Goal: Transaction & Acquisition: Purchase product/service

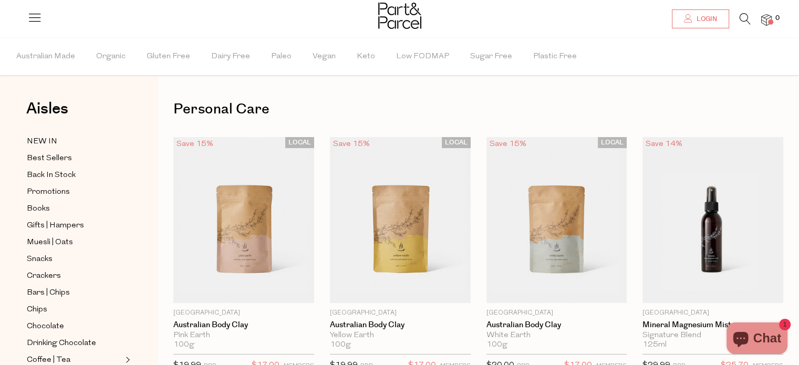
click at [702, 22] on span "Login" at bounding box center [705, 19] width 23 height 9
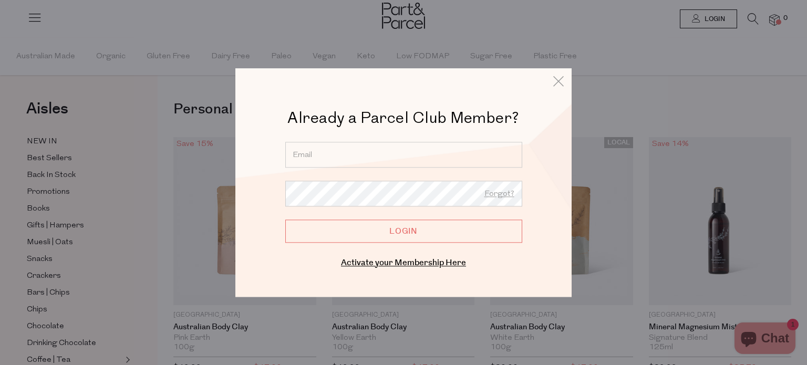
click at [318, 152] on input "email" at bounding box center [403, 155] width 237 height 26
type input "jelena@imagesbybrad.com"
click at [285, 220] on input "Login" at bounding box center [403, 231] width 237 height 23
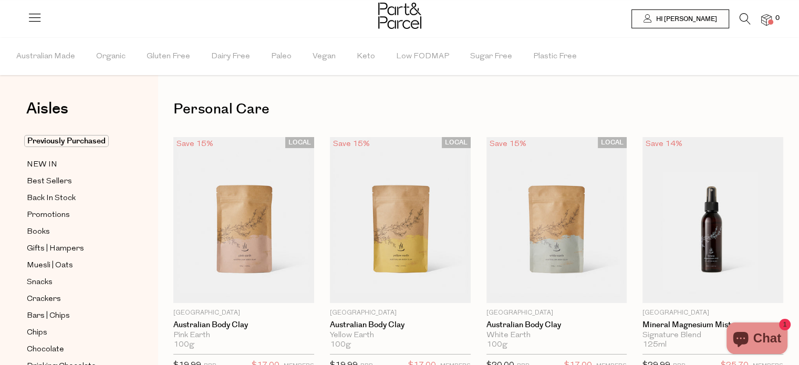
click at [746, 15] on icon at bounding box center [745, 19] width 11 height 12
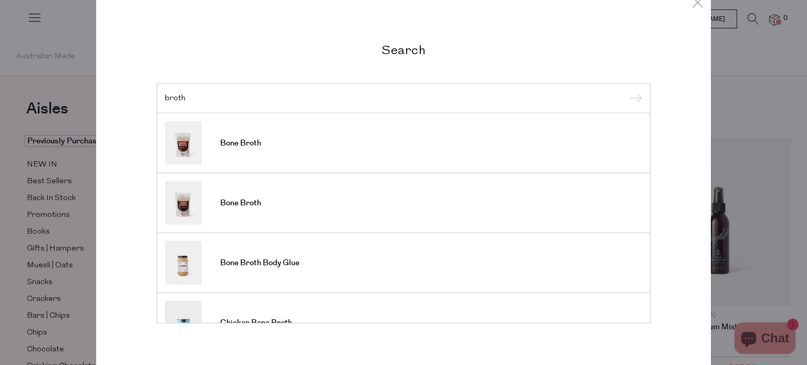
type input "broth"
click at [626, 91] on input "submit" at bounding box center [634, 99] width 16 height 16
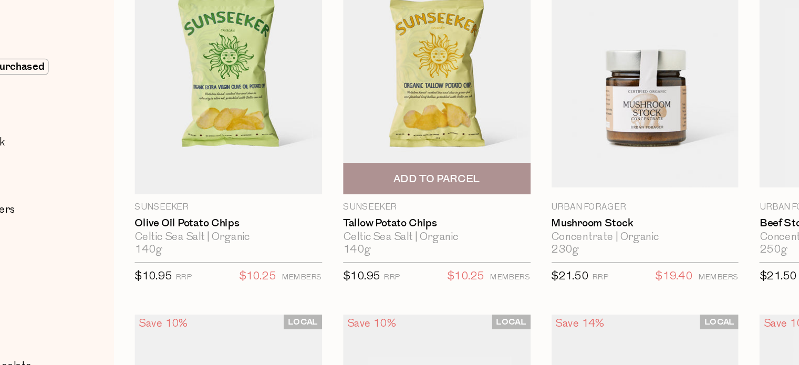
scroll to position [63, 0]
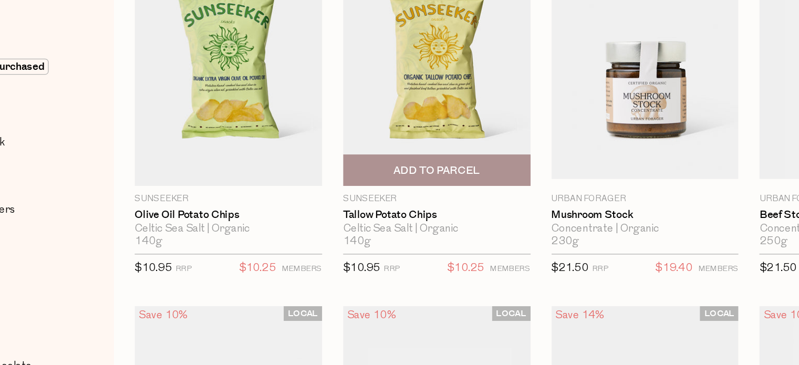
click at [396, 221] on span "Add To Parcel" at bounding box center [400, 219] width 65 height 11
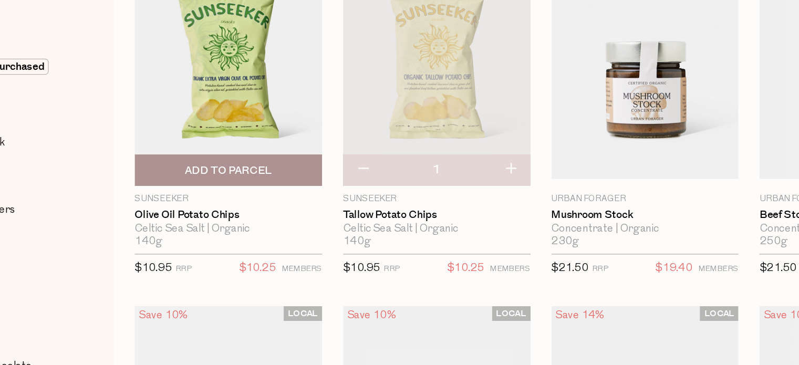
click at [227, 221] on span "Add To Parcel" at bounding box center [243, 219] width 65 height 11
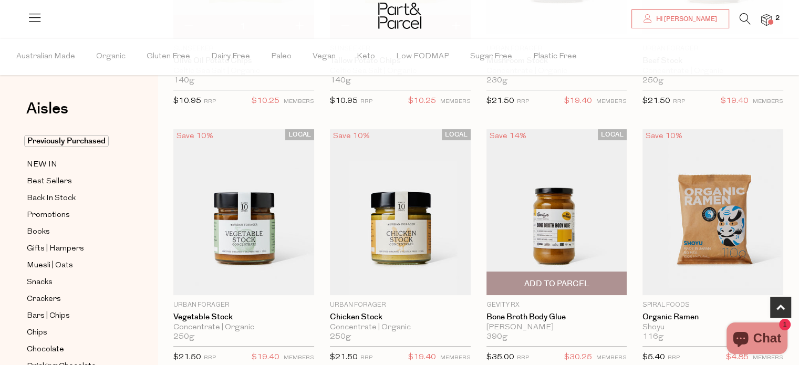
scroll to position [248, 0]
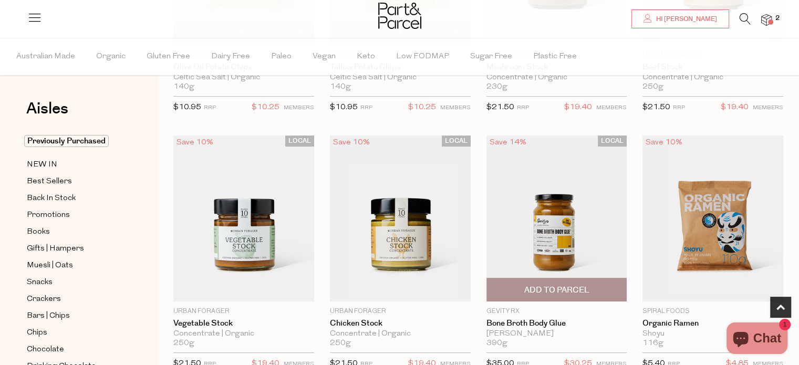
click at [540, 235] on img at bounding box center [556, 219] width 141 height 166
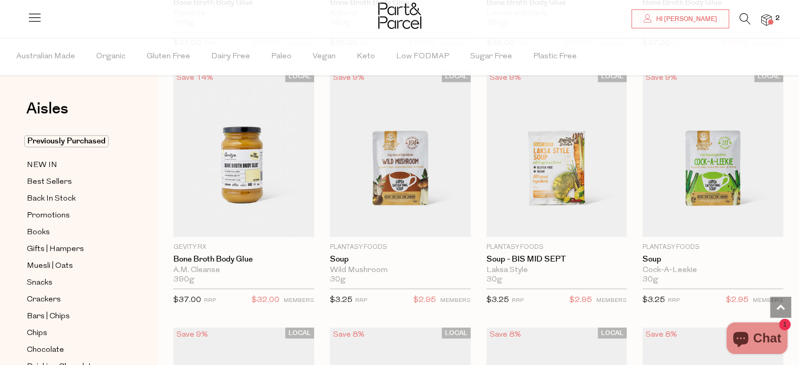
scroll to position [1851, 0]
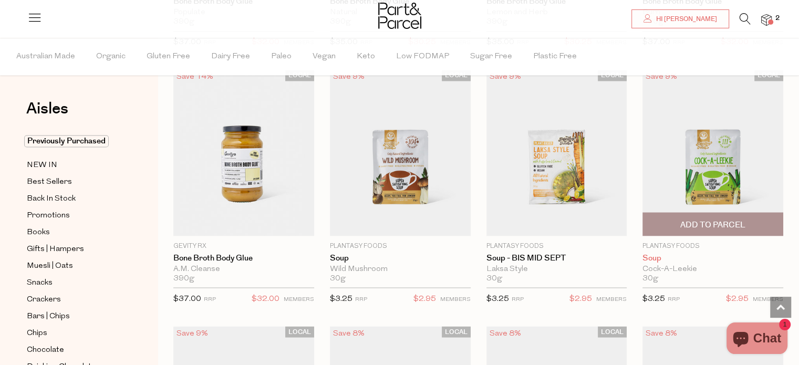
drag, startPoint x: 553, startPoint y: 185, endPoint x: 752, endPoint y: 257, distance: 212.4
click at [752, 257] on link "Soup" at bounding box center [712, 257] width 141 height 9
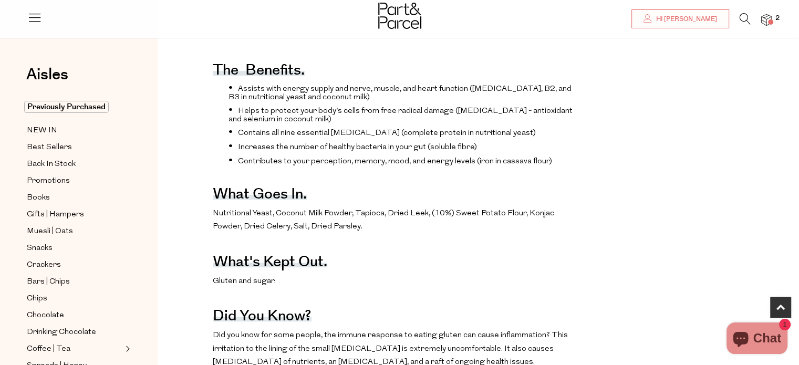
scroll to position [384, 0]
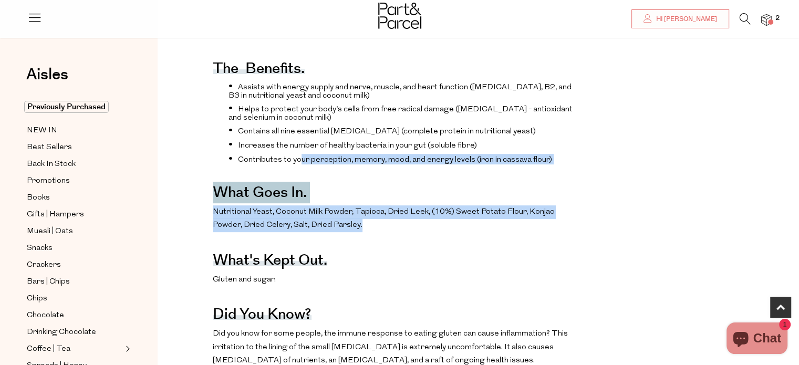
drag, startPoint x: 384, startPoint y: 253, endPoint x: 299, endPoint y: 179, distance: 113.2
click at [299, 179] on div "The benefits. Assists with energy supply and nerve, muscle, and heart function …" at bounding box center [396, 285] width 367 height 516
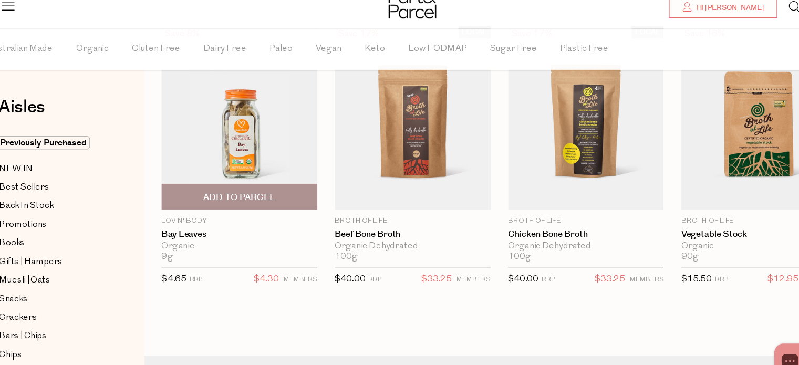
scroll to position [2655, 0]
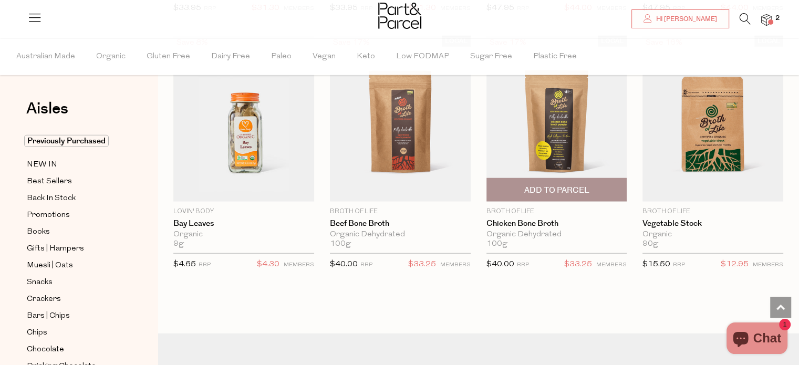
click at [574, 117] on img at bounding box center [556, 119] width 141 height 166
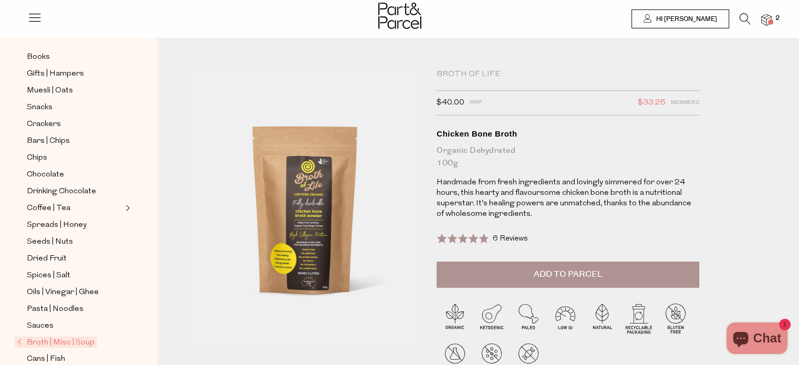
click at [744, 22] on icon at bounding box center [745, 19] width 11 height 12
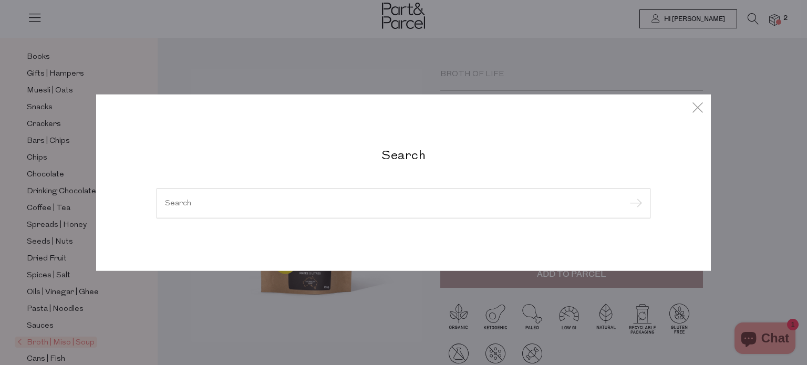
type input "p"
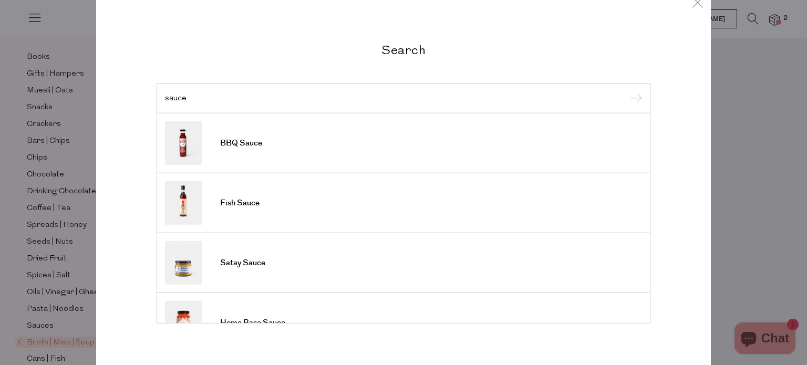
type input "sauce"
click at [626, 91] on input "submit" at bounding box center [634, 99] width 16 height 16
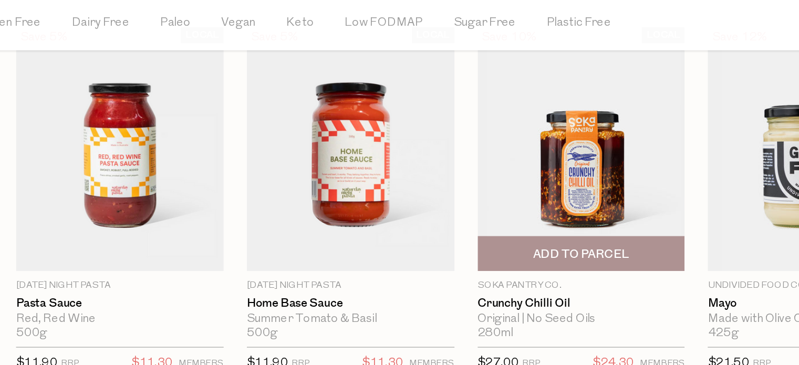
scroll to position [847, 0]
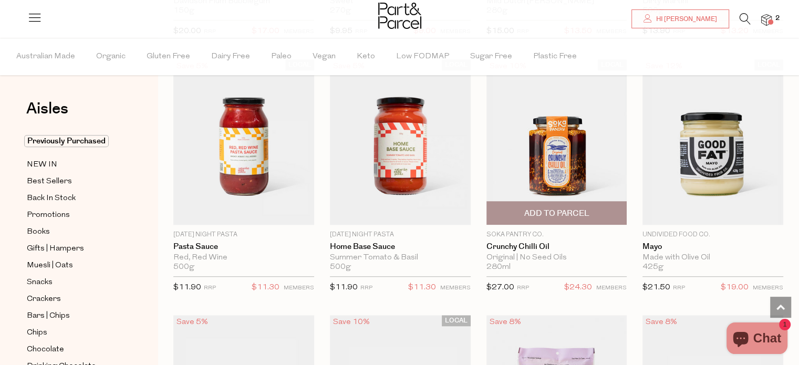
click at [565, 157] on img at bounding box center [556, 142] width 141 height 166
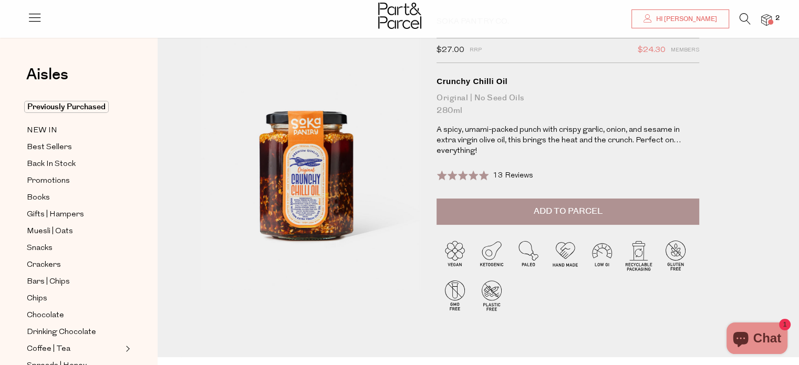
scroll to position [53, 0]
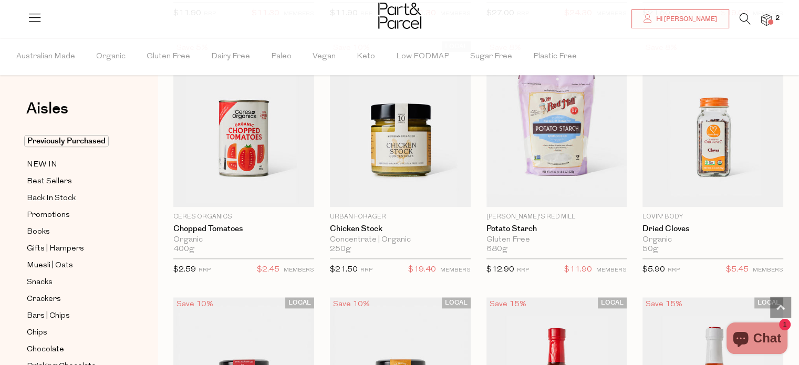
scroll to position [1122, 0]
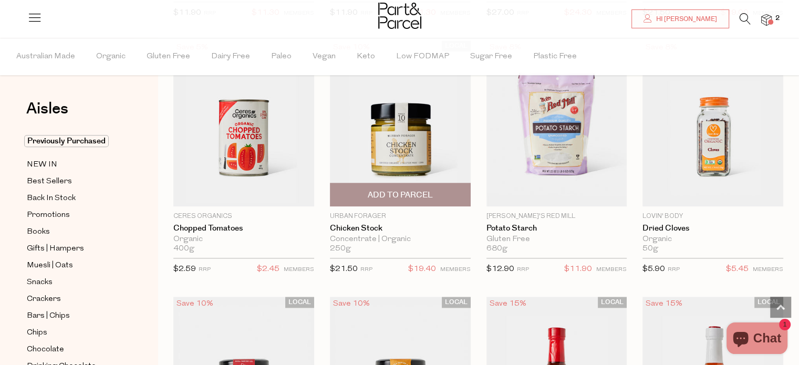
click at [390, 184] on span "Add To Parcel" at bounding box center [400, 194] width 134 height 23
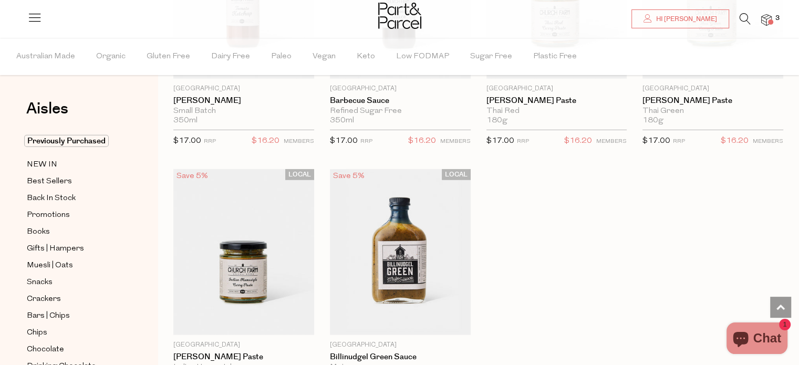
scroll to position [3057, 0]
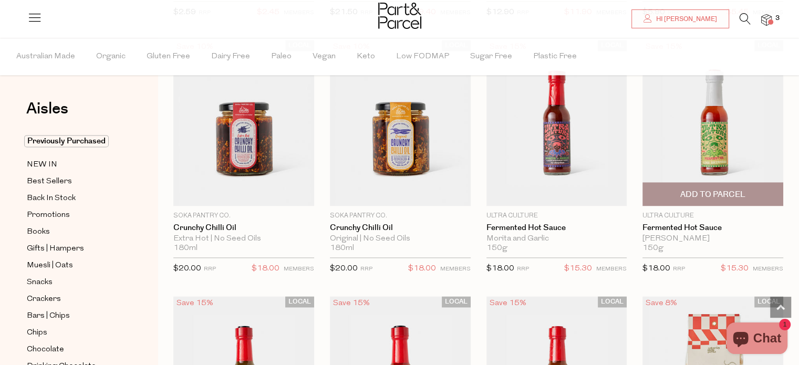
scroll to position [1374, 0]
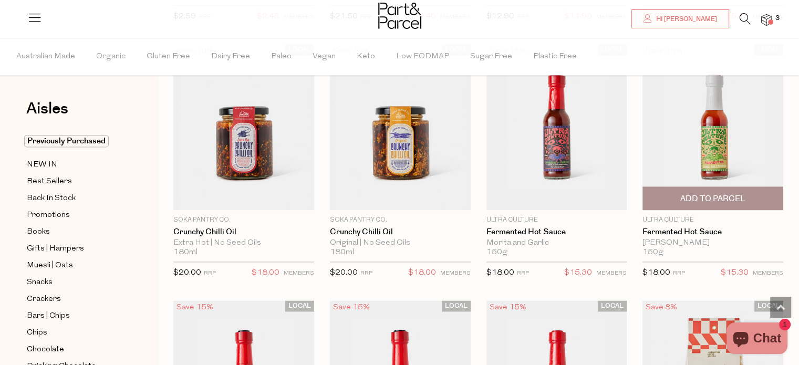
click at [678, 193] on span "Add To Parcel" at bounding box center [713, 198] width 134 height 23
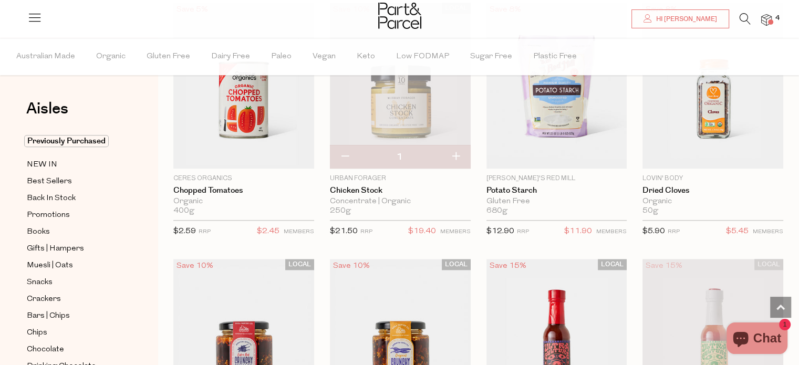
scroll to position [1143, 0]
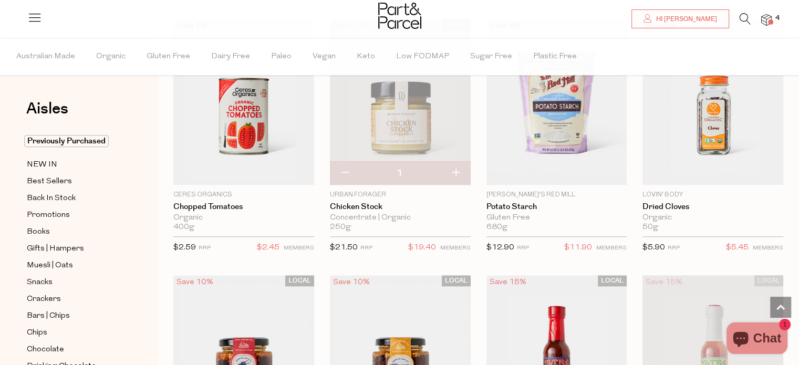
click at [742, 18] on icon at bounding box center [745, 19] width 11 height 12
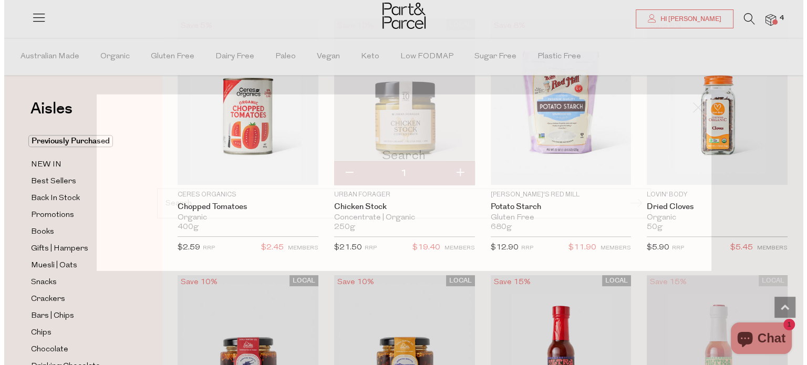
scroll to position [1153, 0]
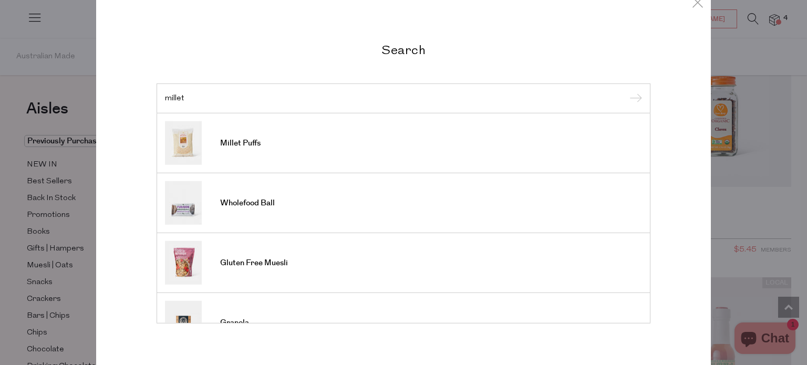
type input "millet"
click at [626, 91] on input "submit" at bounding box center [634, 99] width 16 height 16
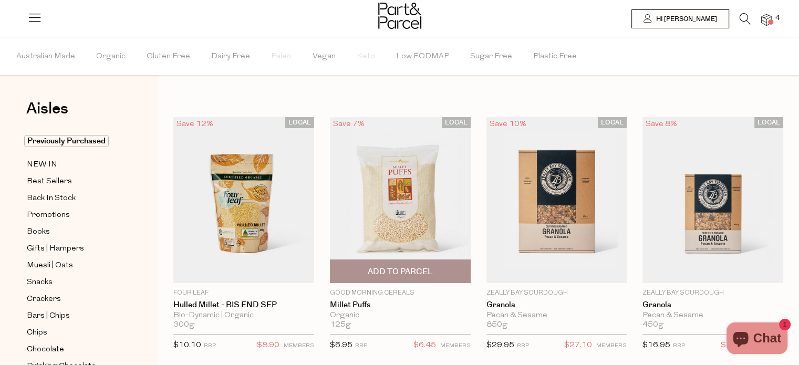
click at [380, 225] on img at bounding box center [400, 200] width 141 height 166
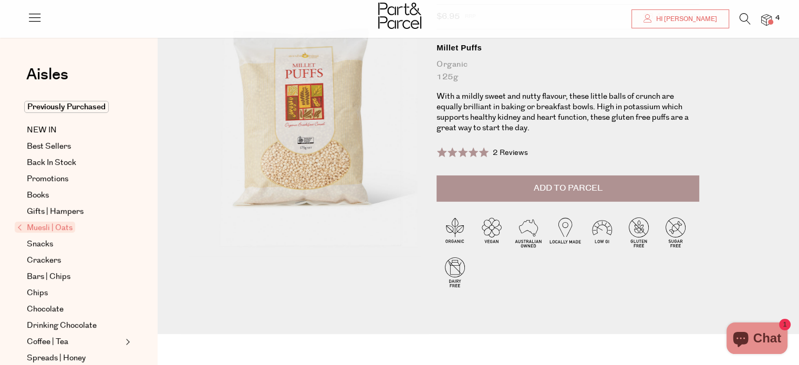
scroll to position [87, 0]
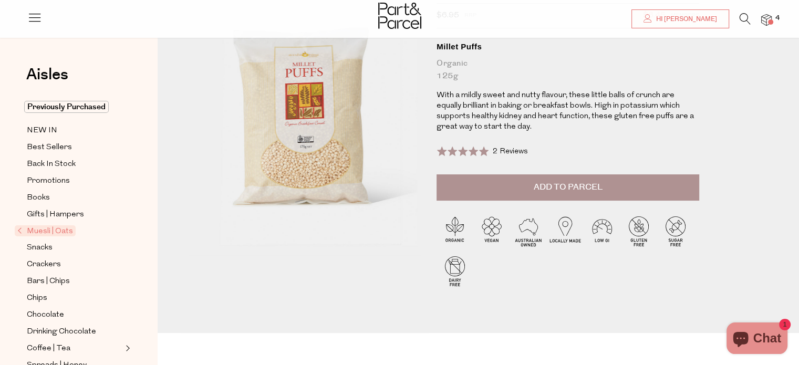
click at [464, 190] on button "Add to Parcel" at bounding box center [568, 187] width 263 height 26
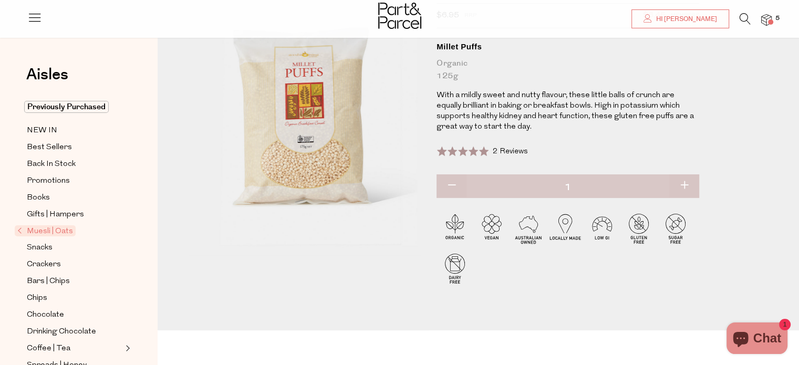
click at [686, 186] on button "button" at bounding box center [684, 185] width 30 height 23
type input "2"
click at [686, 186] on button "button" at bounding box center [684, 185] width 30 height 23
type input "3"
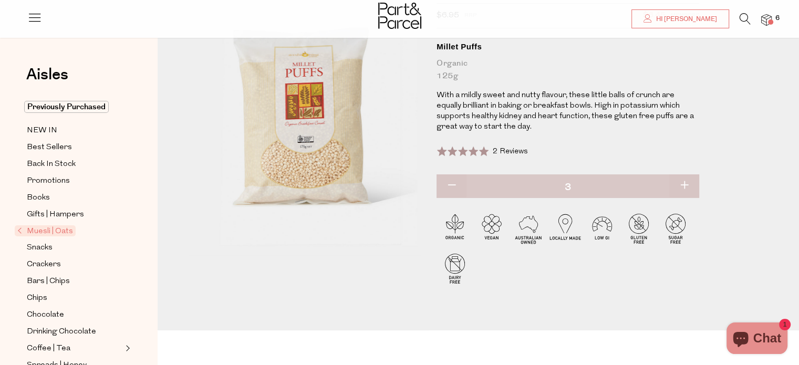
type input "3"
click at [686, 186] on button "button" at bounding box center [684, 185] width 30 height 23
type input "4"
click at [682, 186] on button "button" at bounding box center [684, 185] width 30 height 23
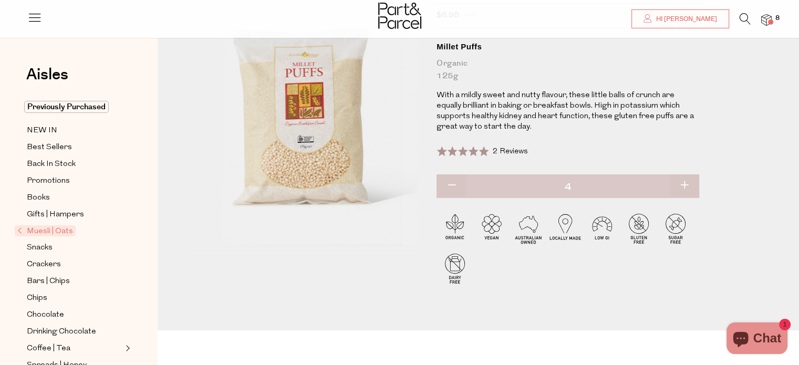
type input "5"
click at [682, 186] on button "button" at bounding box center [684, 185] width 30 height 23
type input "6"
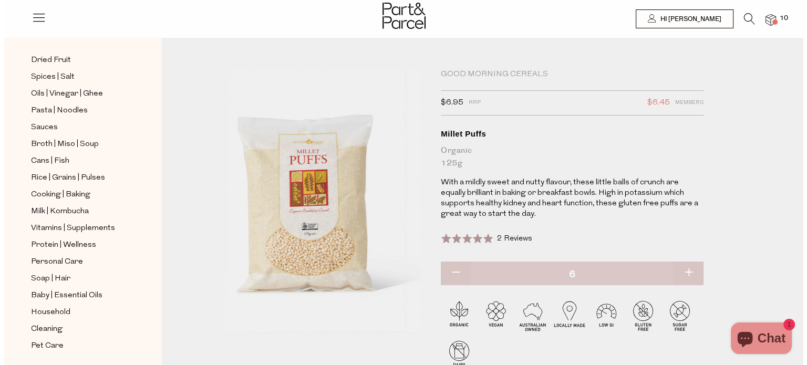
scroll to position [0, 0]
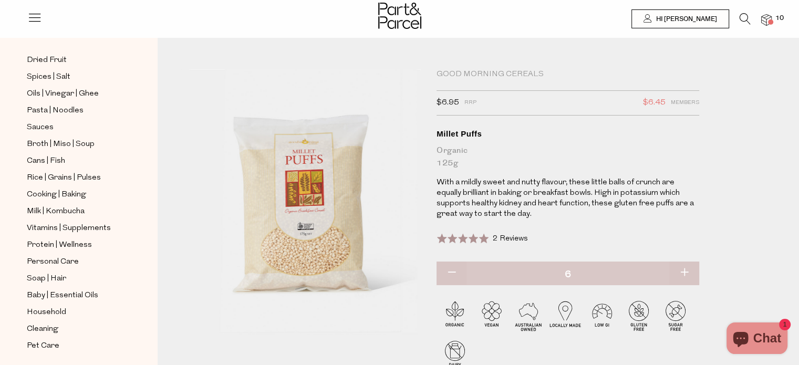
click at [746, 18] on icon at bounding box center [745, 19] width 11 height 12
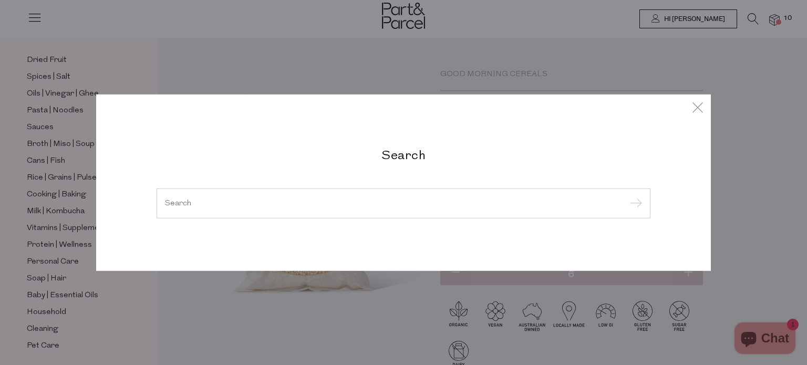
type input "p"
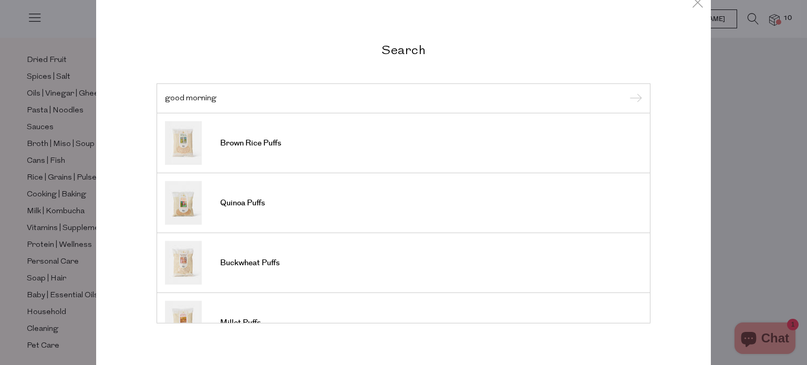
type input "good morning"
click at [626, 91] on input "submit" at bounding box center [634, 99] width 16 height 16
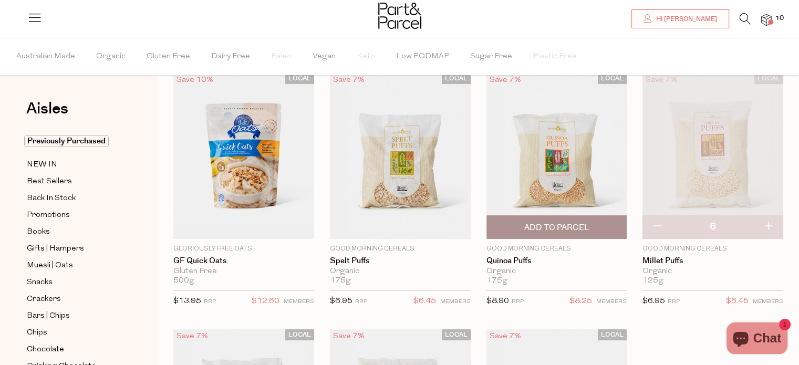
scroll to position [107, 0]
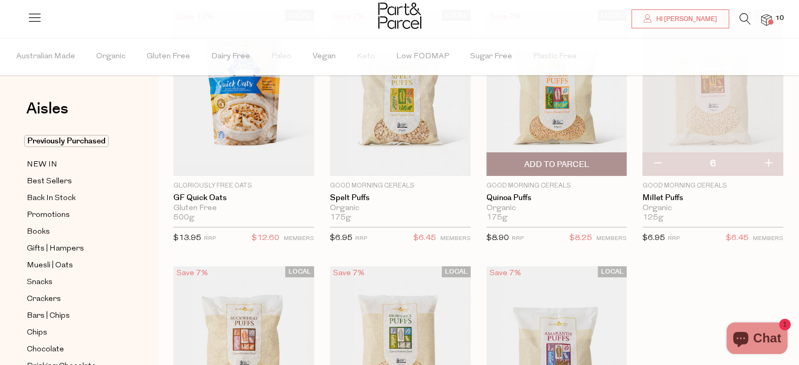
click at [532, 168] on span "Add To Parcel" at bounding box center [556, 164] width 65 height 11
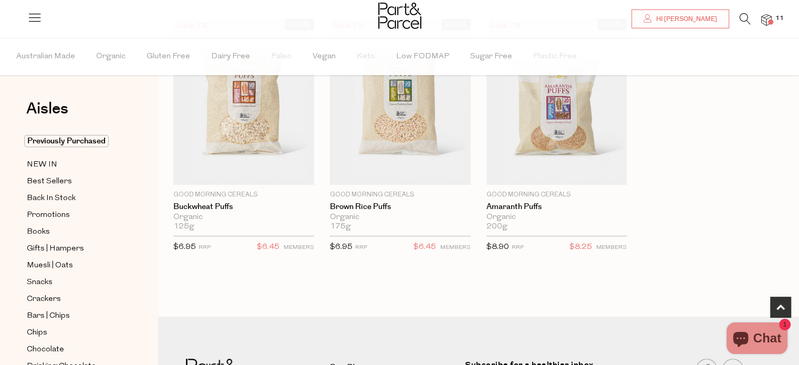
scroll to position [355, 0]
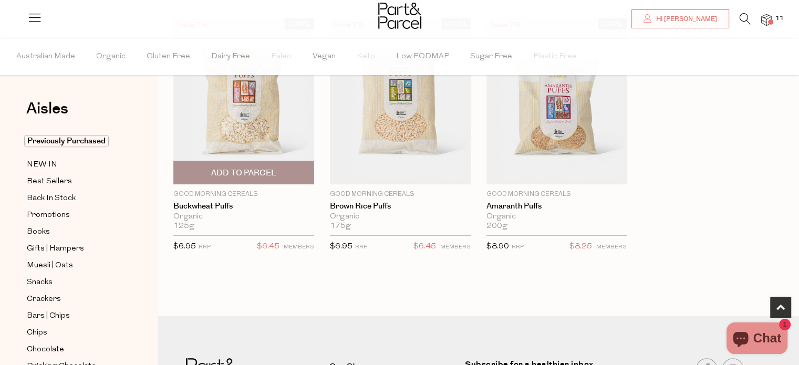
click at [248, 174] on span "Add To Parcel" at bounding box center [243, 173] width 65 height 11
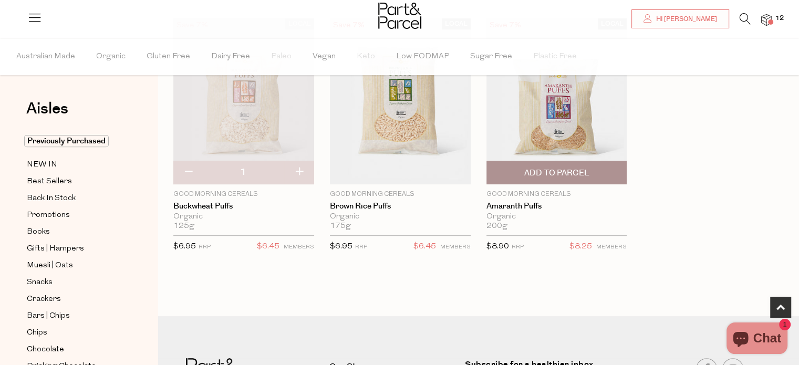
click at [520, 170] on span "Add To Parcel" at bounding box center [557, 172] width 134 height 23
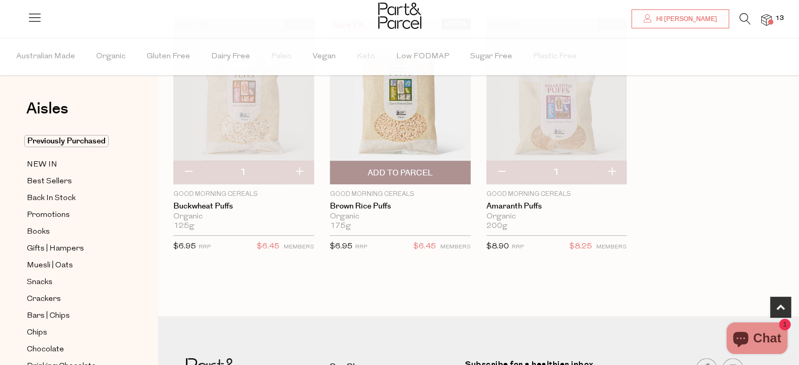
click at [401, 170] on span "Add To Parcel" at bounding box center [400, 173] width 65 height 11
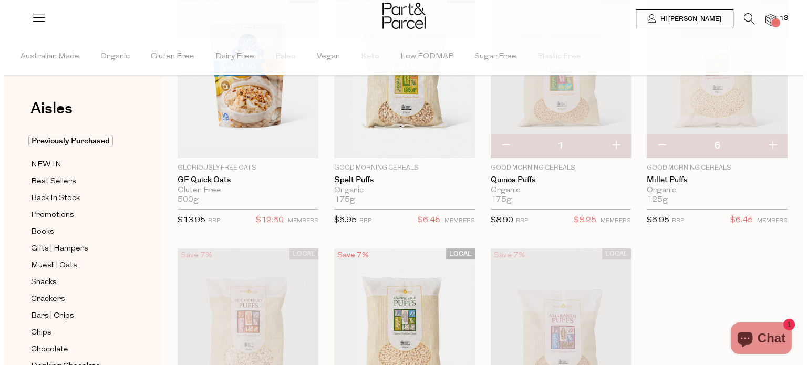
scroll to position [0, 0]
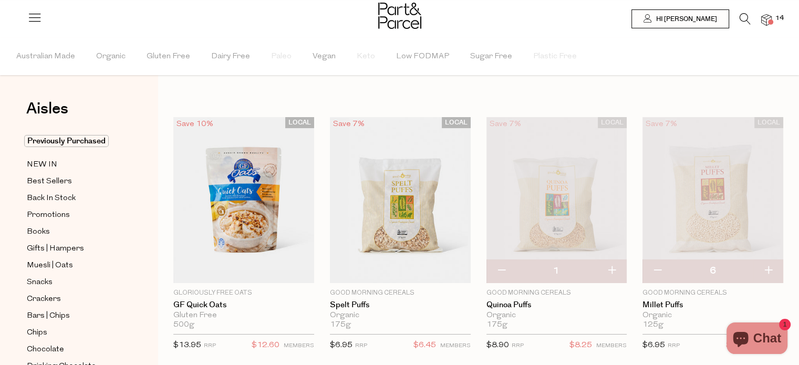
click at [747, 16] on icon at bounding box center [745, 19] width 11 height 12
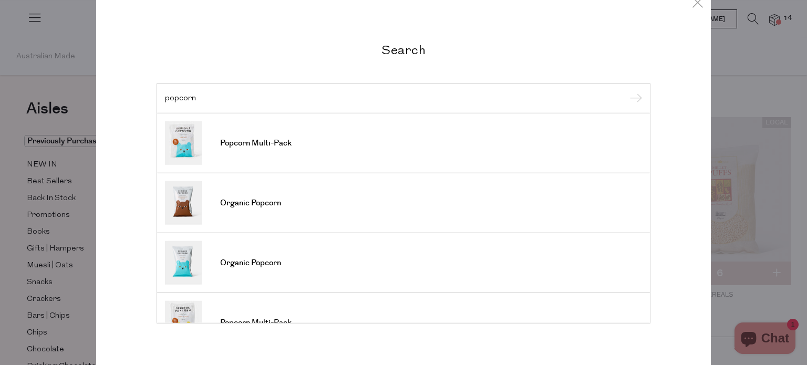
type input "popcorn"
click at [626, 91] on input "submit" at bounding box center [634, 99] width 16 height 16
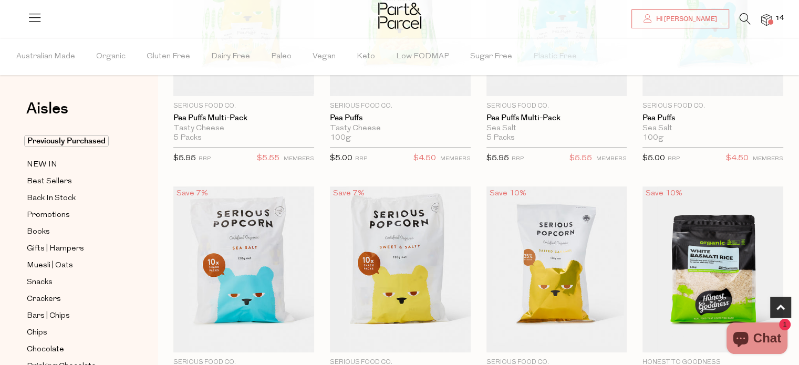
scroll to position [355, 0]
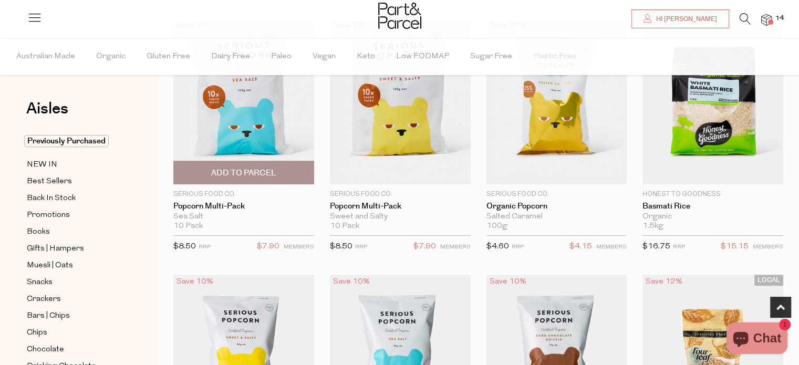
click at [225, 168] on span "Add To Parcel" at bounding box center [243, 173] width 65 height 11
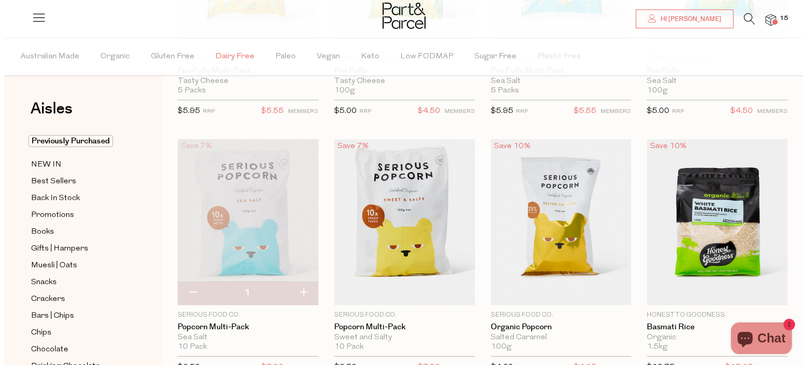
scroll to position [27, 0]
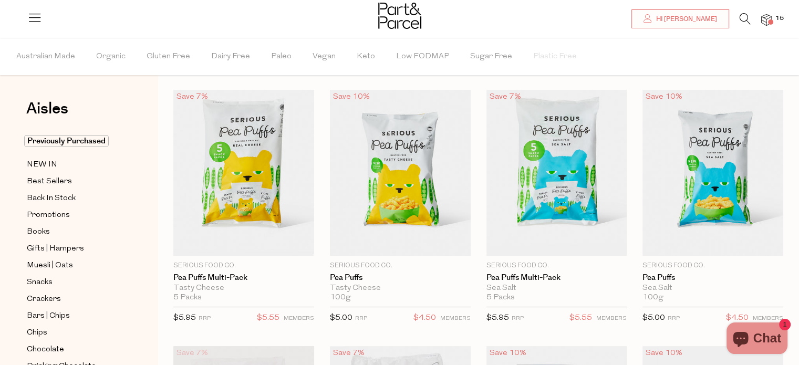
click at [769, 18] on img at bounding box center [766, 20] width 11 height 12
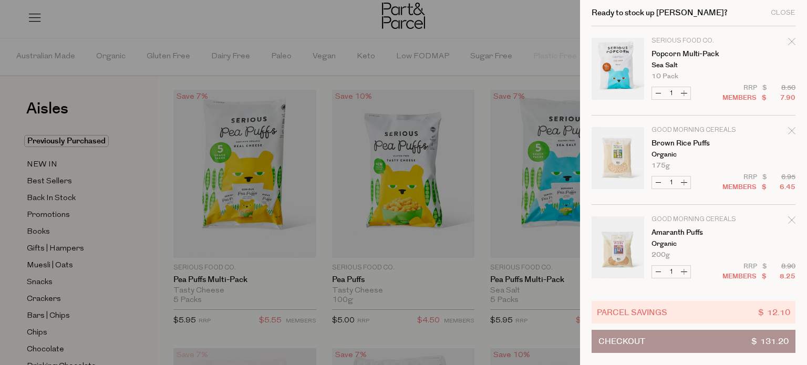
click at [684, 90] on button "Increase Popcorn Multi-Pack" at bounding box center [684, 93] width 13 height 12
type input "2"
click at [683, 90] on button "Increase Popcorn Multi-Pack" at bounding box center [684, 93] width 13 height 12
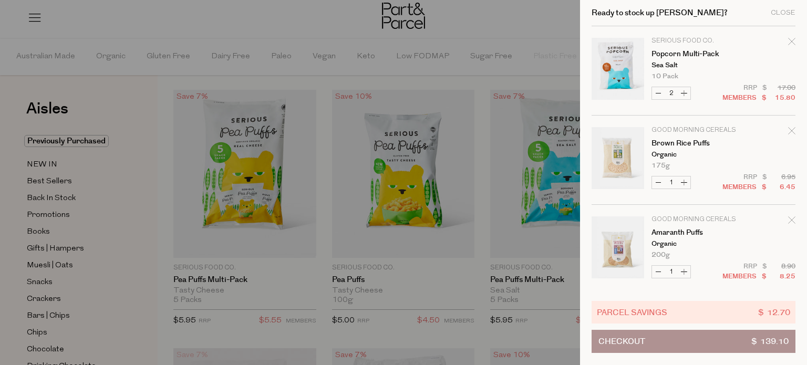
type input "3"
click at [684, 178] on button "Increase Brown Rice Puffs" at bounding box center [684, 183] width 13 height 12
type input "2"
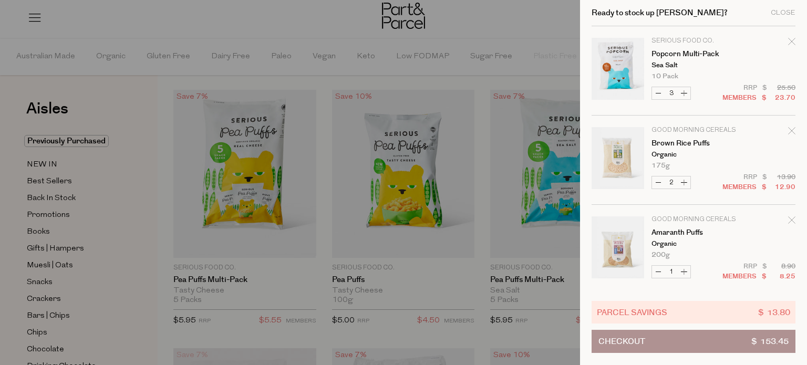
click at [683, 180] on button "Increase Brown Rice Puffs" at bounding box center [684, 183] width 13 height 12
type input "3"
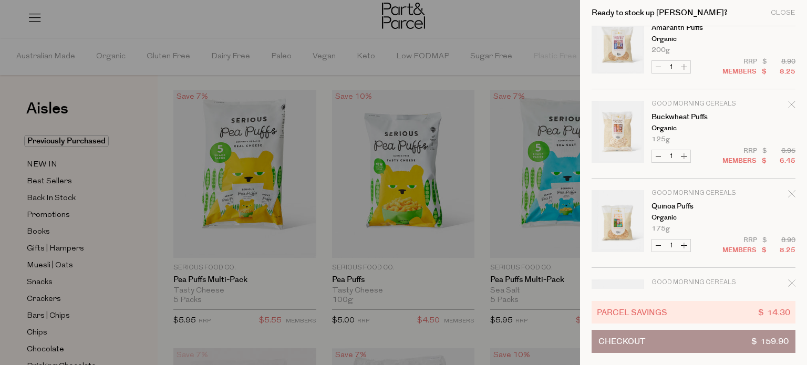
scroll to position [187, 0]
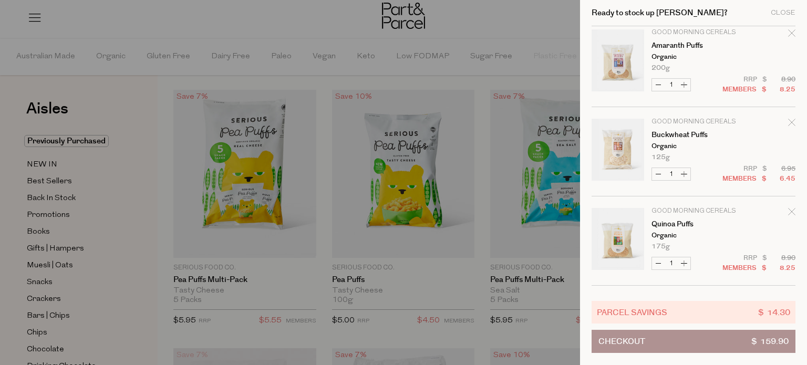
click at [684, 85] on button "Increase Amaranth Puffs" at bounding box center [684, 85] width 13 height 12
type input "2"
click at [684, 85] on form "Image Product Total Qty Serious Food Co. Popcorn Multi-Pack Sea Salt 10 Pack On…" at bounding box center [694, 285] width 204 height 893
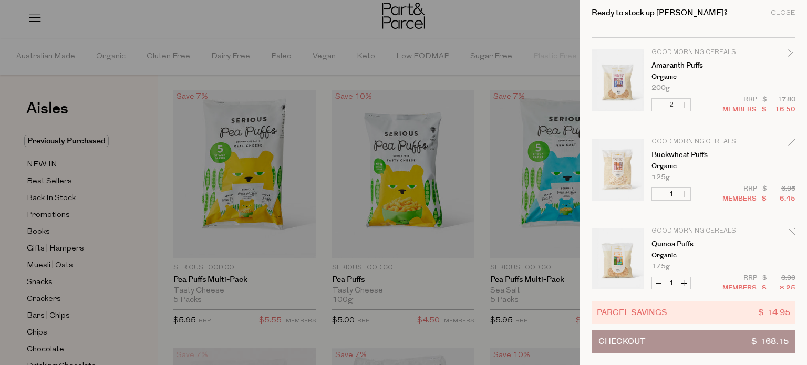
scroll to position [168, 0]
click at [683, 105] on button "Increase Amaranth Puffs" at bounding box center [684, 104] width 13 height 12
type input "3"
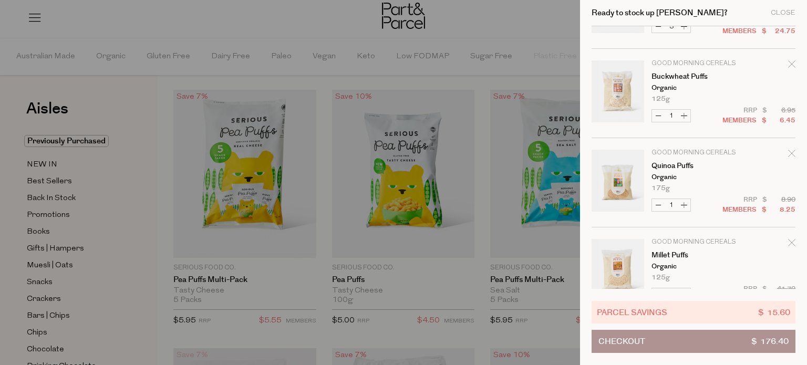
scroll to position [266, 0]
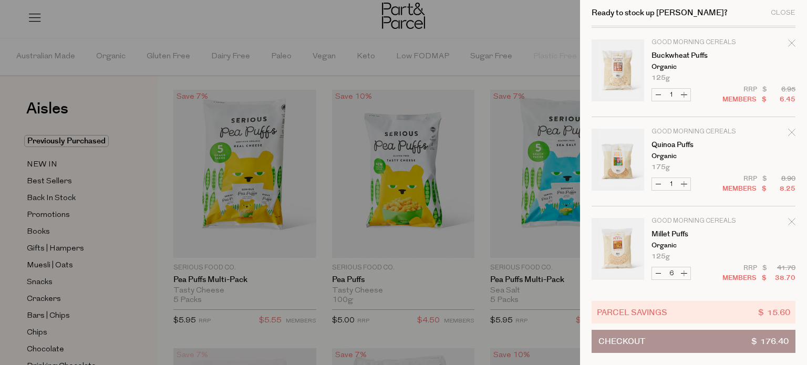
click at [681, 92] on button "Increase Buckwheat Puffs" at bounding box center [684, 95] width 13 height 12
type input "2"
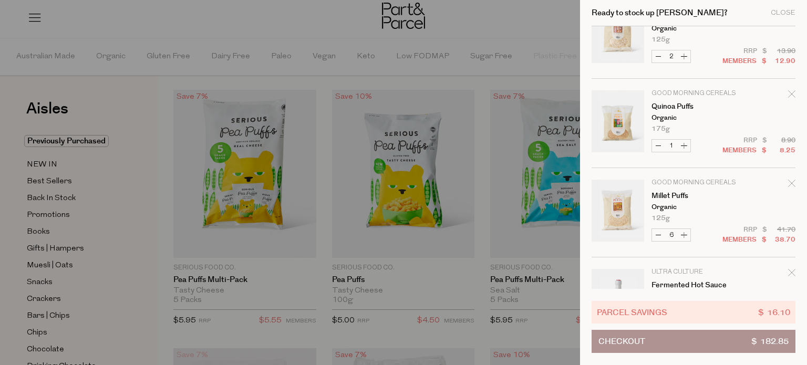
scroll to position [306, 0]
click at [683, 147] on button "Increase Quinoa Puffs" at bounding box center [684, 144] width 13 height 12
type input "2"
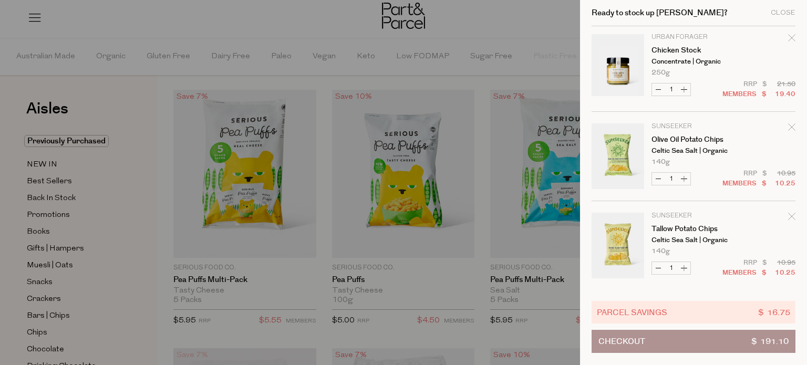
scroll to position [622, 0]
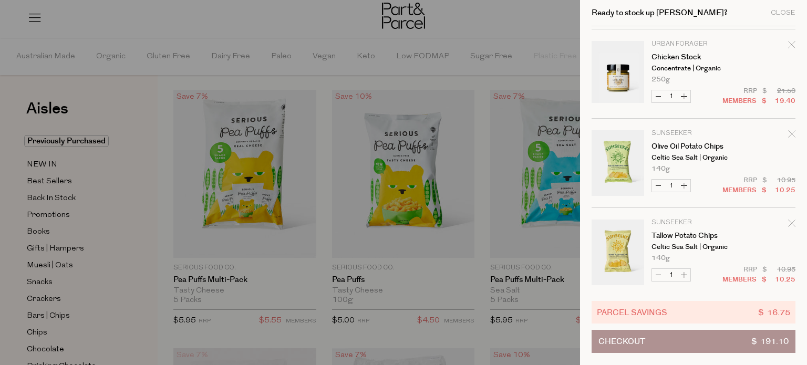
click at [683, 183] on button "Increase Olive Oil Potato Chips" at bounding box center [684, 186] width 13 height 12
type input "2"
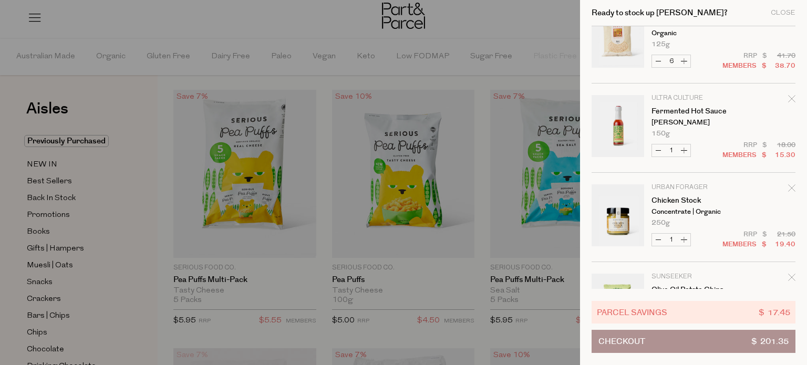
scroll to position [629, 0]
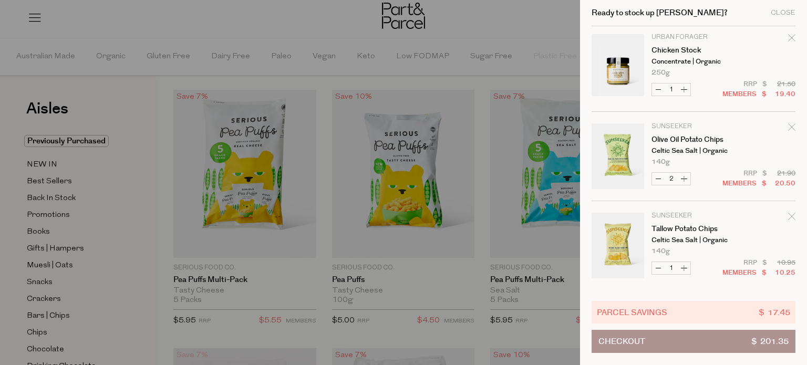
click at [686, 269] on button "Increase Tallow Potato Chips" at bounding box center [684, 268] width 13 height 12
type input "2"
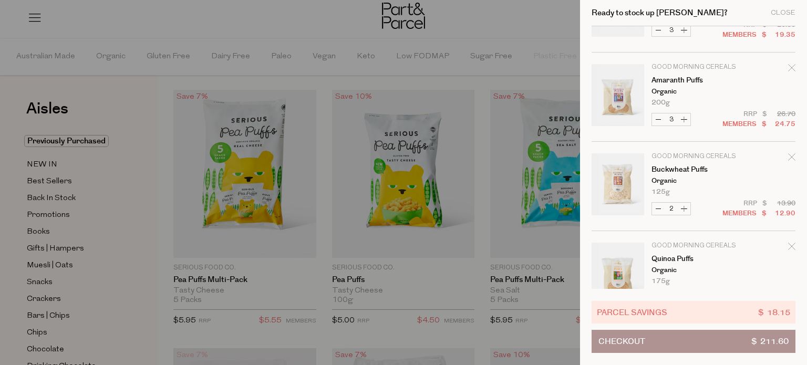
scroll to position [169, 0]
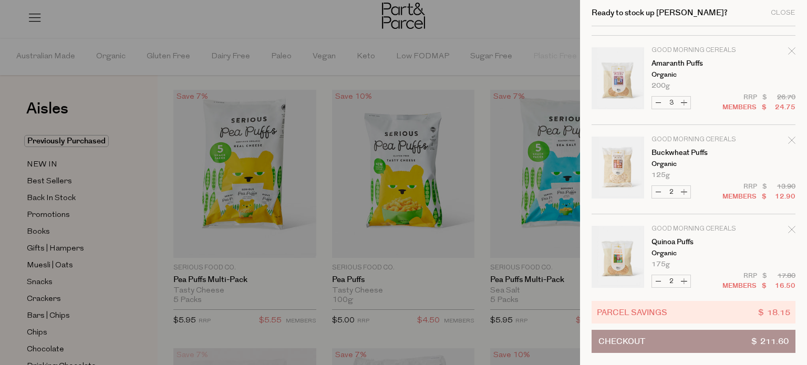
click at [685, 188] on button "Increase Buckwheat Puffs" at bounding box center [684, 192] width 13 height 12
type input "3"
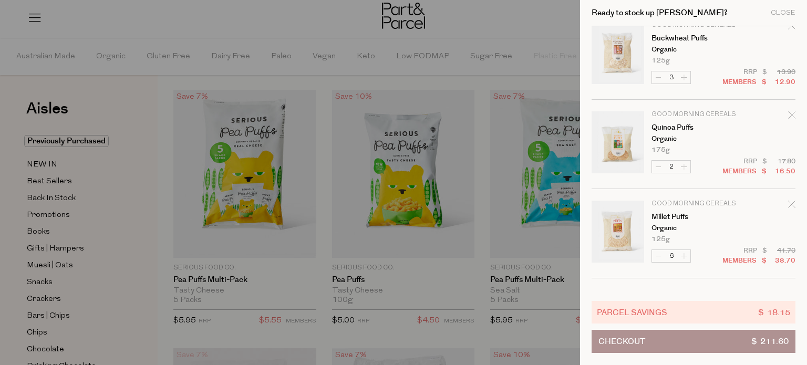
scroll to position [284, 0]
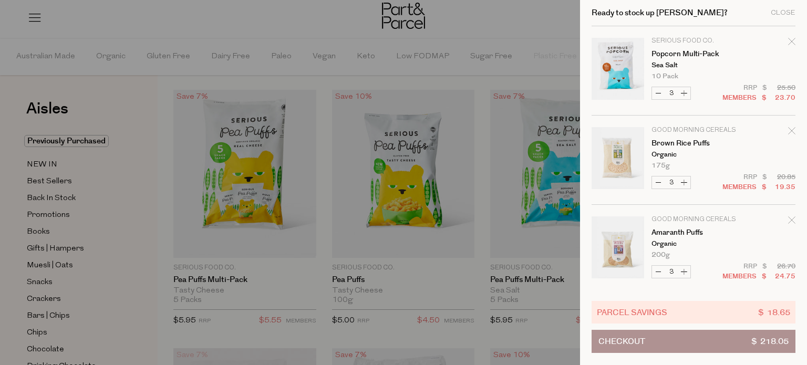
click at [685, 185] on button "Increase Brown Rice Puffs" at bounding box center [684, 183] width 13 height 12
type input "4"
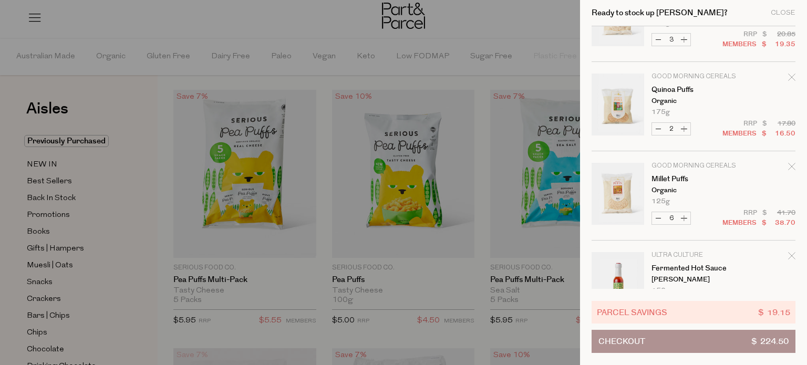
scroll to position [324, 0]
click at [684, 127] on button "Increase Quinoa Puffs" at bounding box center [684, 127] width 13 height 12
type input "3"
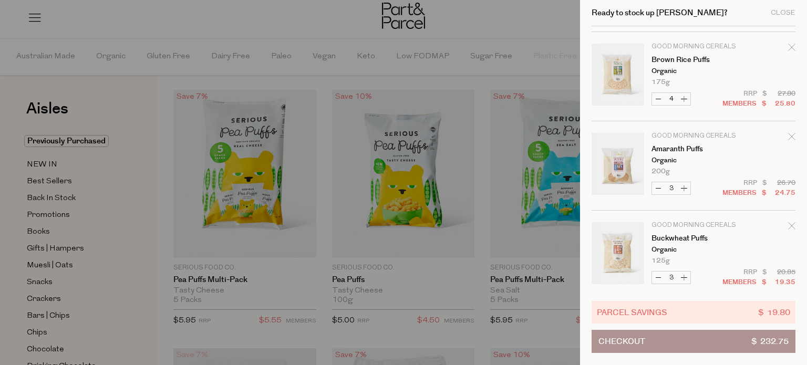
scroll to position [140, 0]
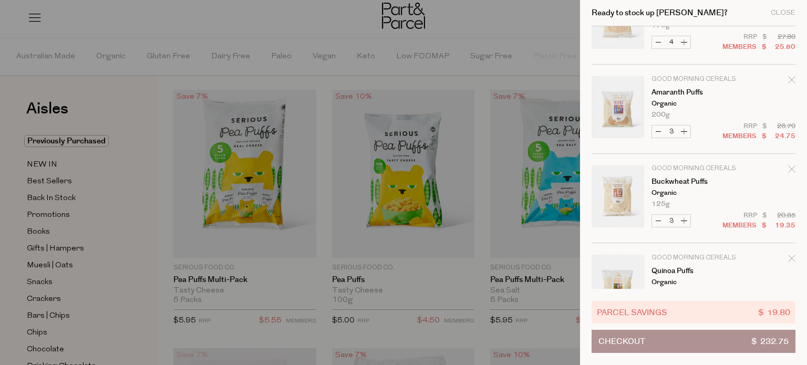
click at [683, 129] on button "Increase Amaranth Puffs" at bounding box center [684, 132] width 13 height 12
type input "4"
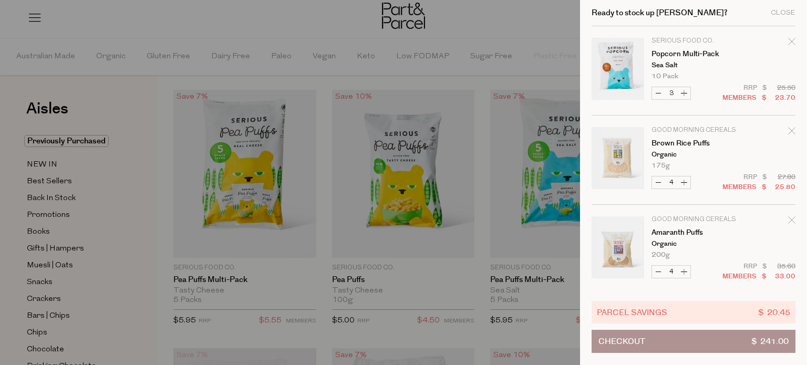
scroll to position [29, 0]
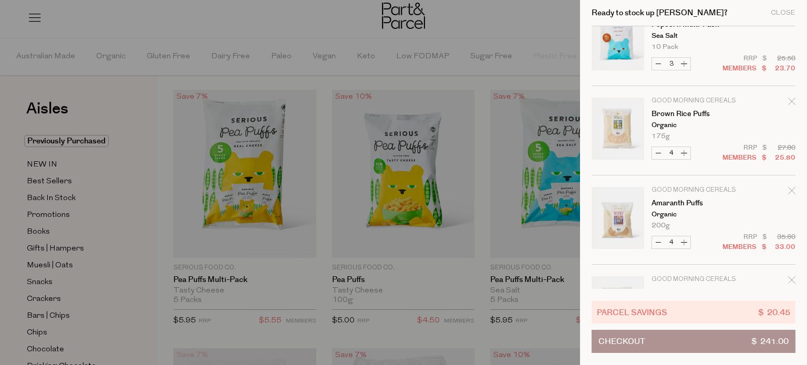
click at [683, 67] on button "Increase Popcorn Multi-Pack" at bounding box center [684, 64] width 13 height 12
type input "4"
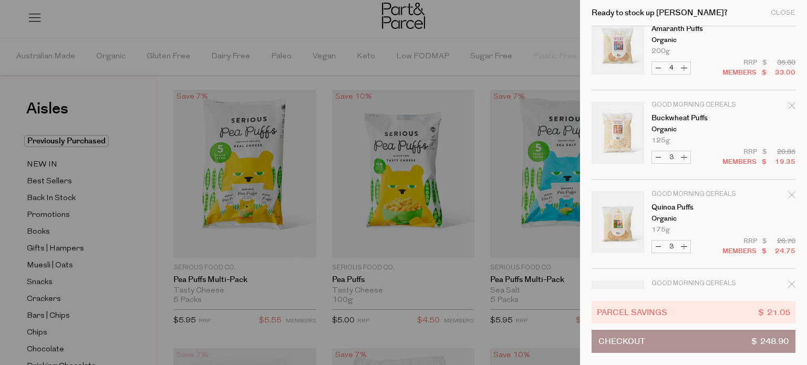
scroll to position [211, 0]
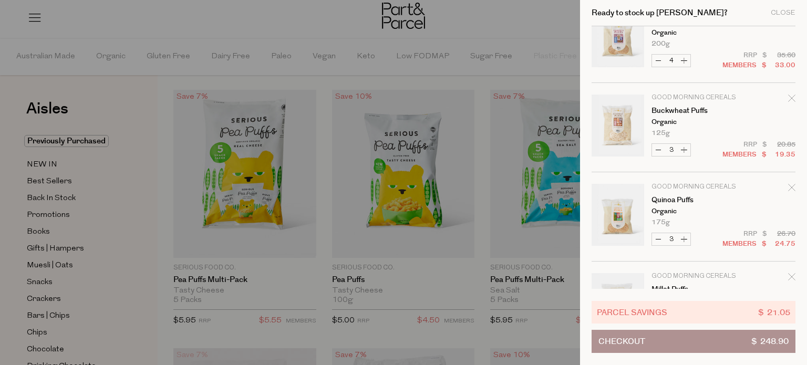
click at [683, 146] on button "Increase Buckwheat Puffs" at bounding box center [684, 150] width 13 height 12
type input "4"
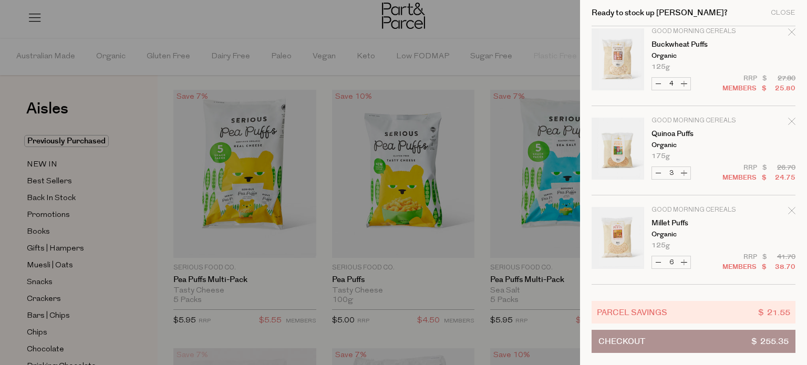
scroll to position [277, 0]
click at [683, 175] on button "Increase Quinoa Puffs" at bounding box center [684, 173] width 13 height 12
type input "4"
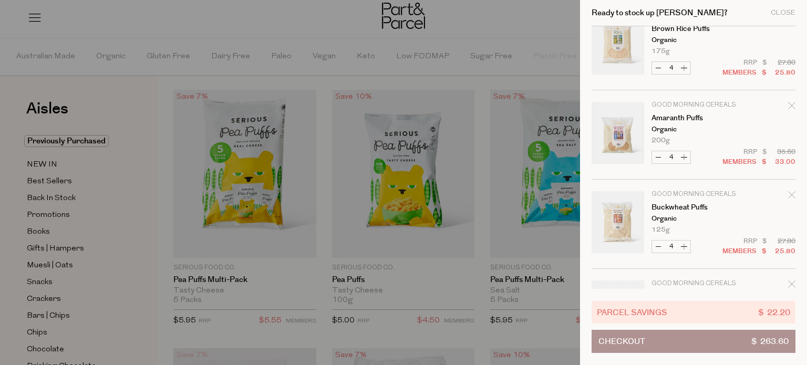
scroll to position [121, 0]
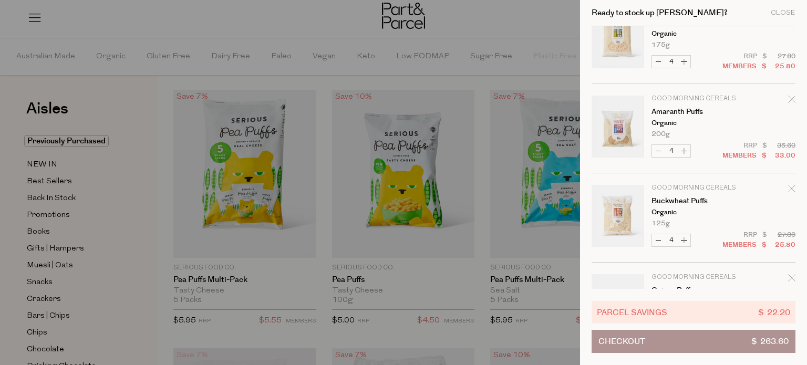
click at [120, 306] on div at bounding box center [403, 182] width 807 height 365
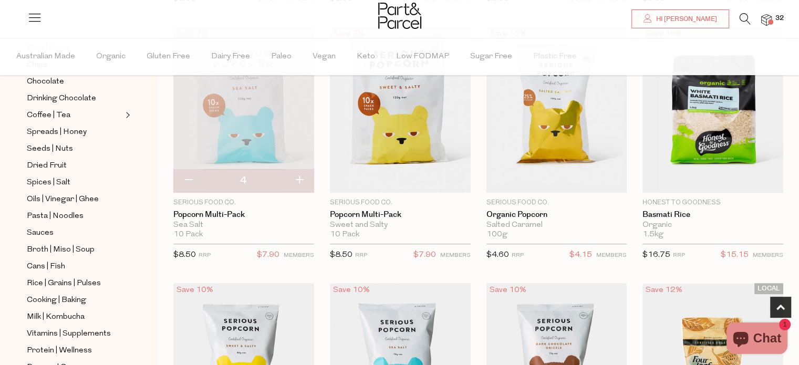
scroll to position [270, 0]
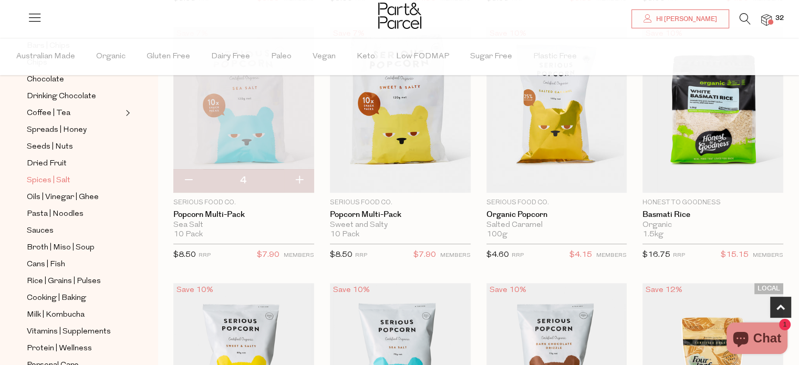
click at [46, 178] on span "Spices | Salt" at bounding box center [49, 180] width 44 height 13
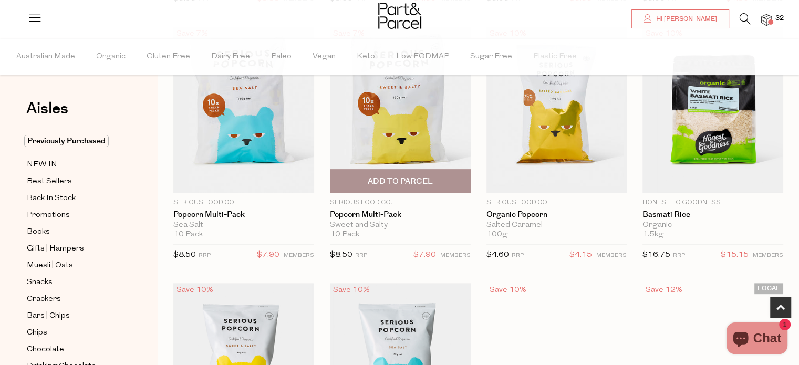
type input "4"
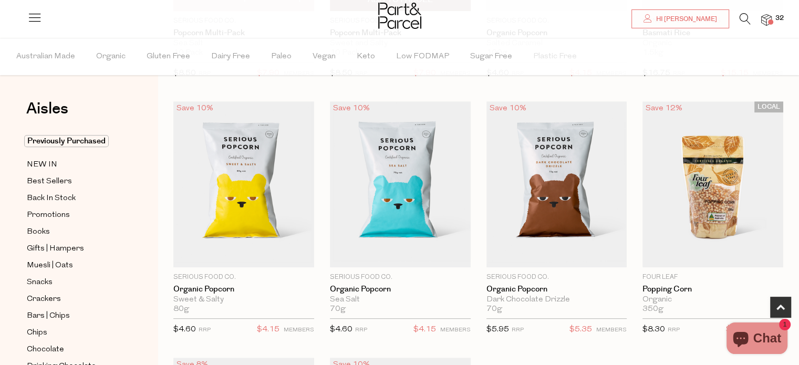
scroll to position [530, 0]
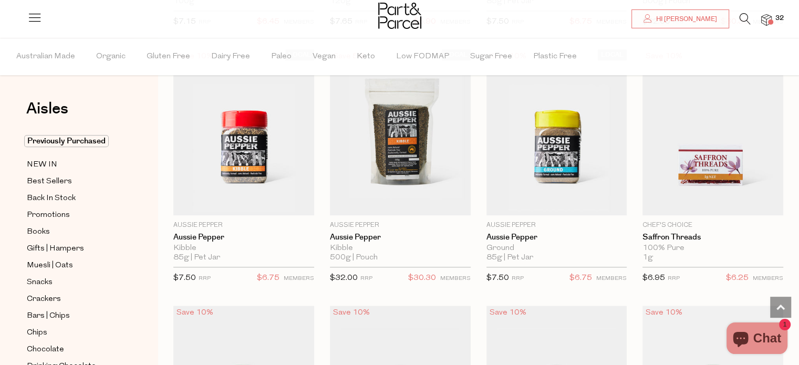
scroll to position [1127, 0]
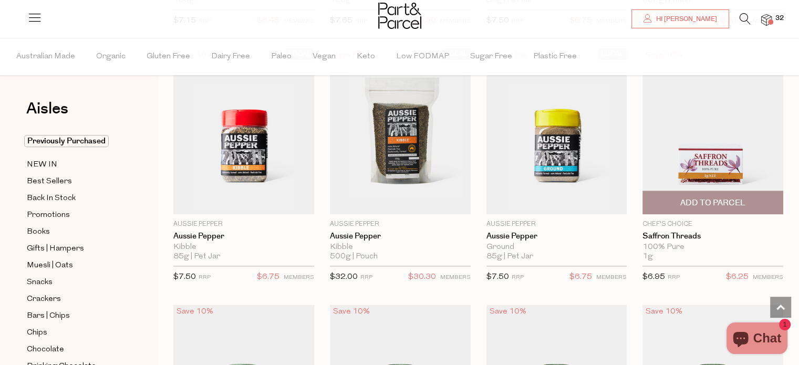
click at [729, 198] on span "Add To Parcel" at bounding box center [712, 203] width 65 height 11
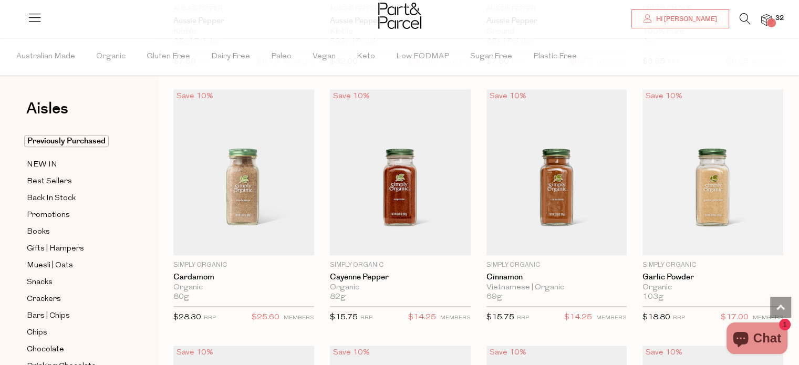
scroll to position [1345, 0]
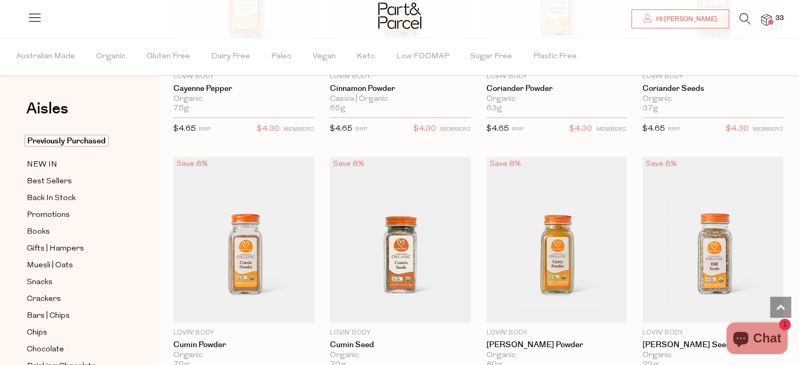
scroll to position [2267, 0]
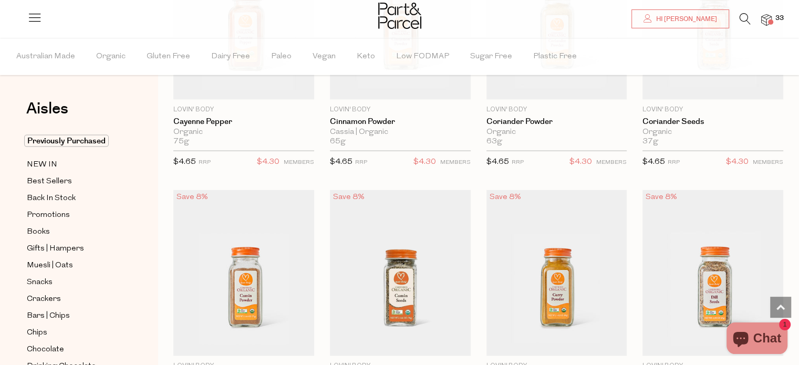
click at [766, 18] on img at bounding box center [766, 20] width 11 height 12
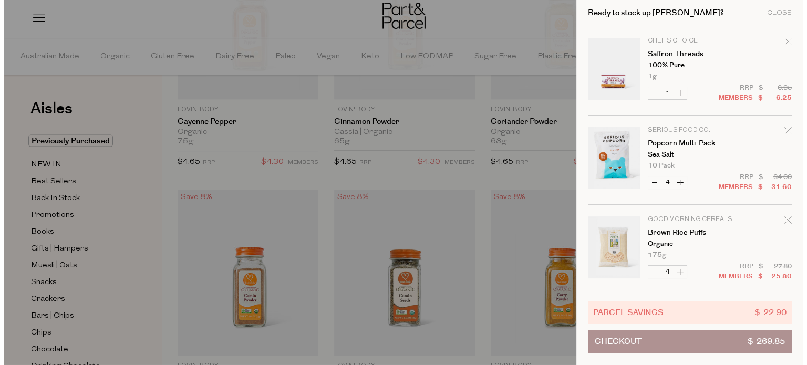
scroll to position [2286, 0]
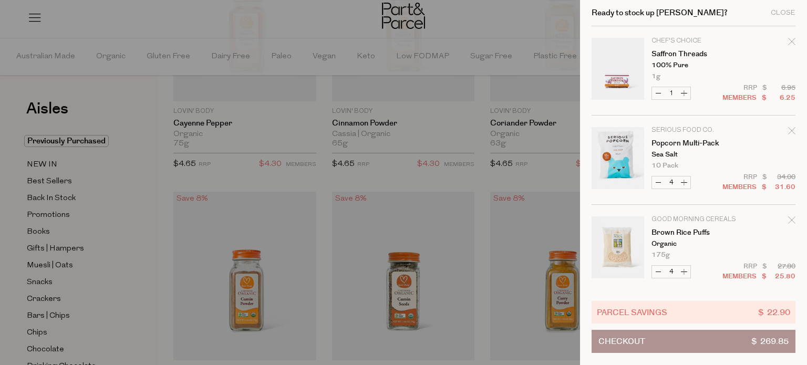
click at [686, 94] on button "Increase Saffron Threads" at bounding box center [684, 93] width 13 height 12
type input "2"
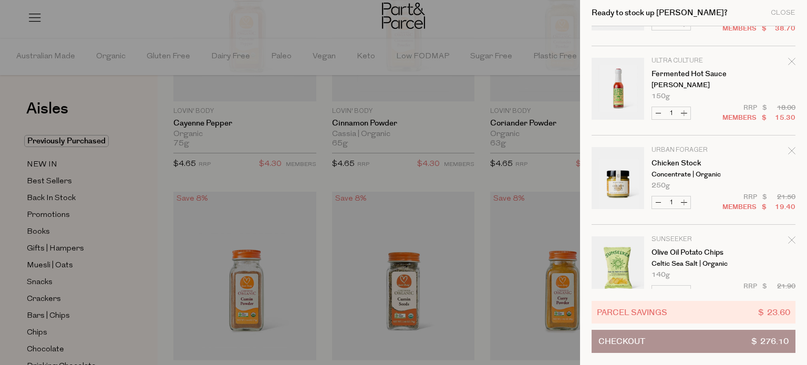
scroll to position [718, 0]
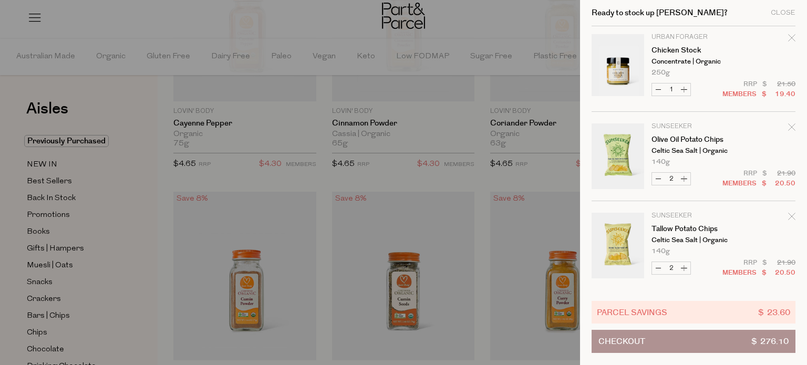
click at [646, 342] on button "Checkout $ 276.10" at bounding box center [694, 341] width 204 height 23
